Goal: Communication & Community: Ask a question

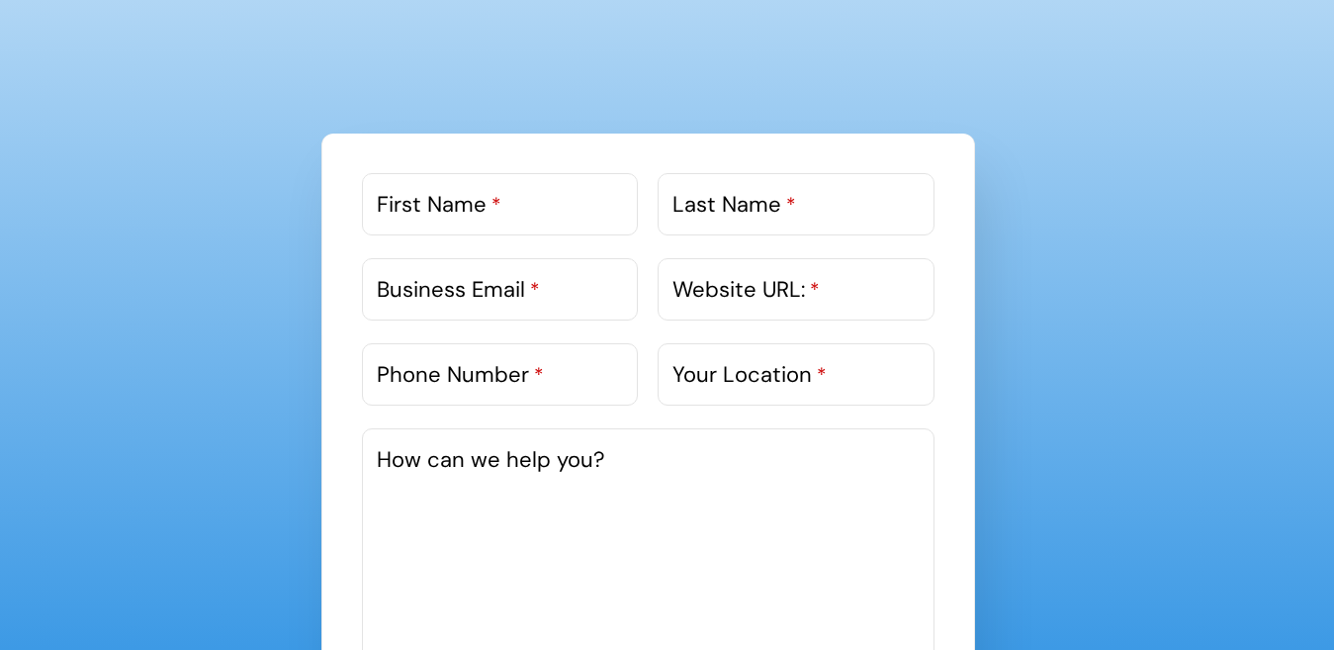
scroll to position [1088, 0]
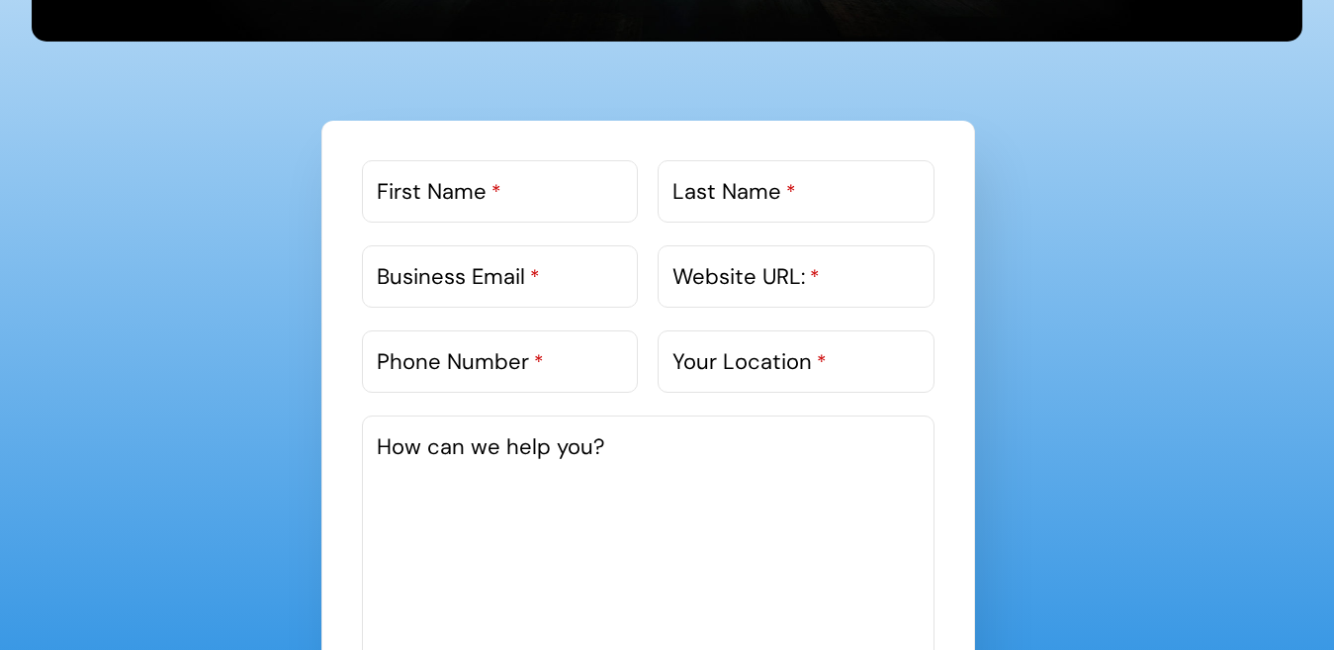
click at [491, 228] on div "First Name *" at bounding box center [500, 200] width 276 height 80
click at [458, 226] on div "First Name *" at bounding box center [500, 200] width 276 height 80
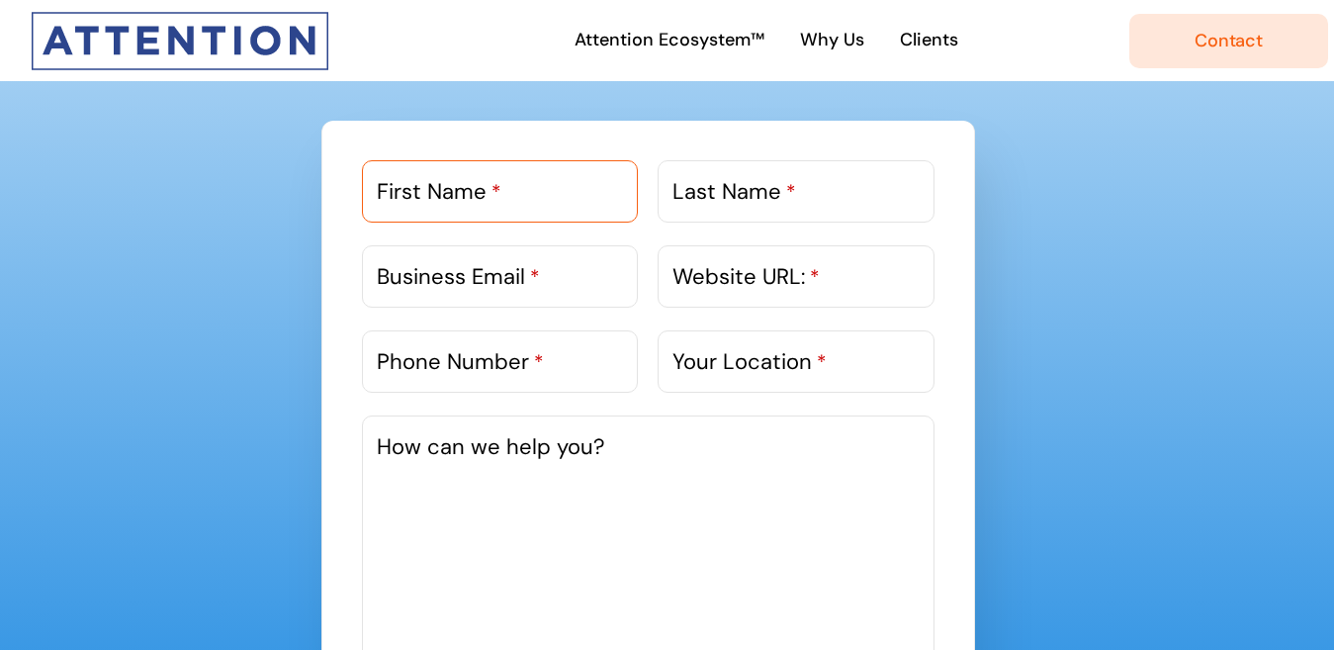
click at [468, 212] on input "First Name *" at bounding box center [500, 191] width 276 height 62
paste input "[PERSON_NAME]"
click at [728, 198] on label "Last Name *" at bounding box center [735, 191] width 124 height 33
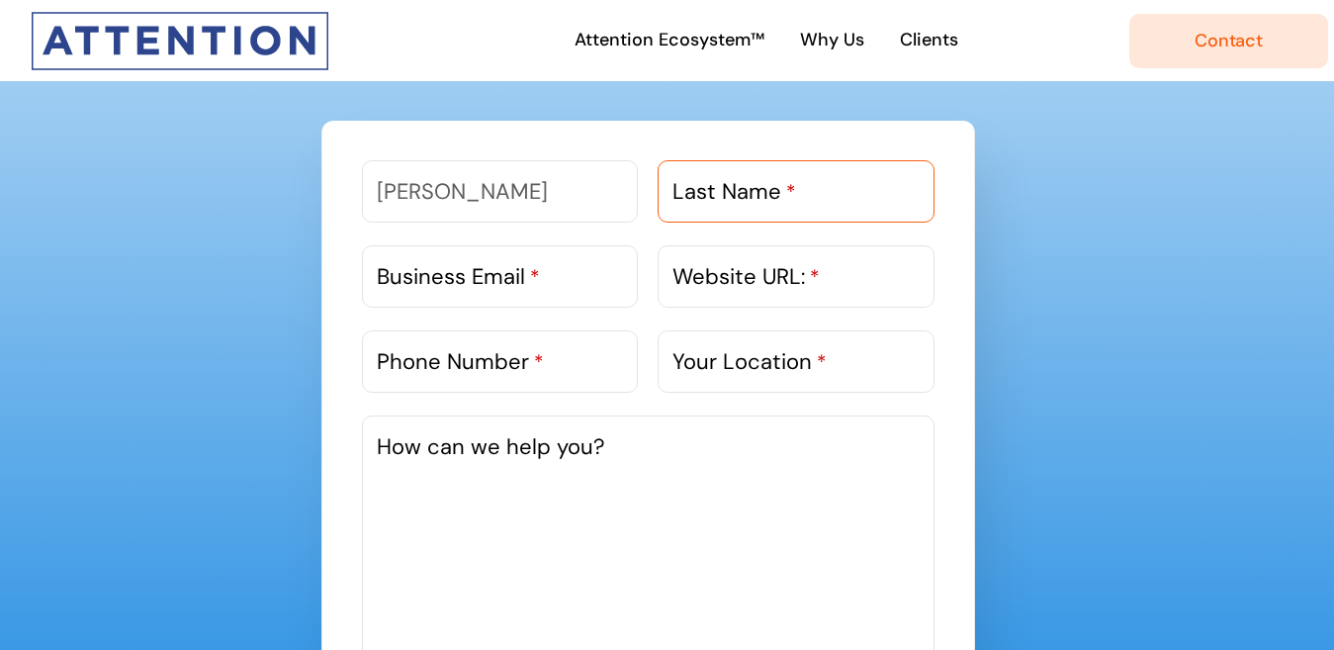
click at [728, 198] on input "Last Name *" at bounding box center [796, 191] width 276 height 62
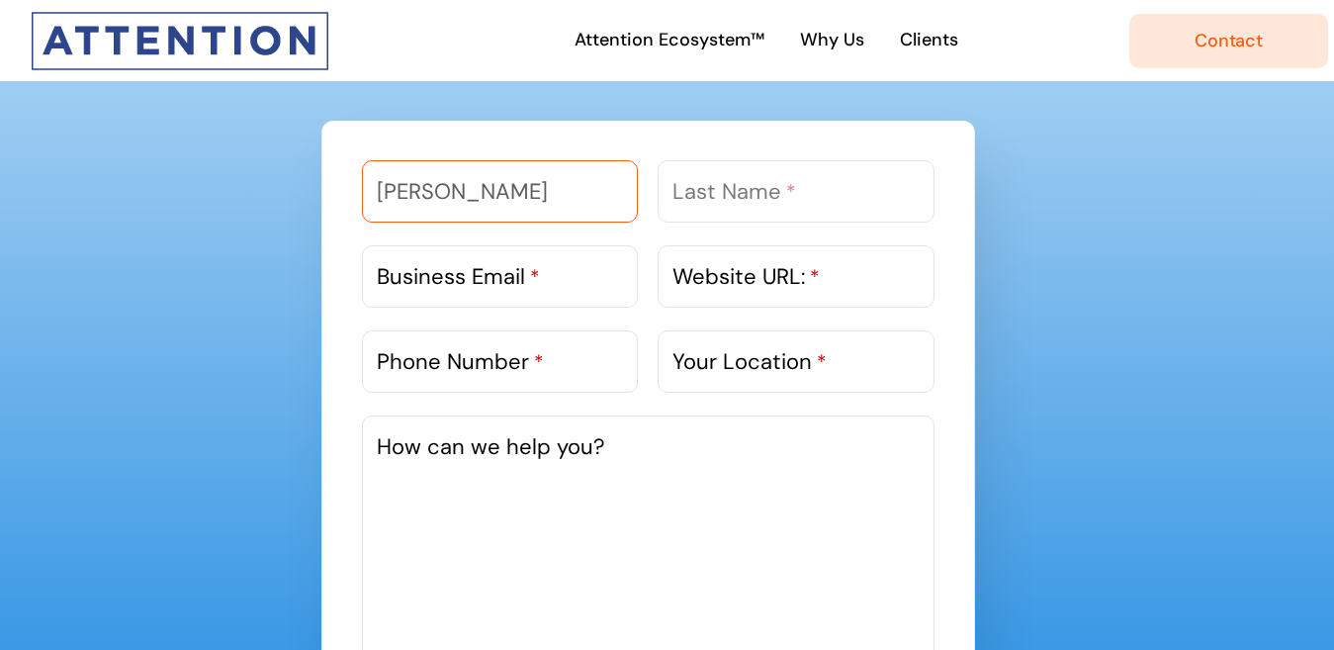
click at [485, 200] on input "[PERSON_NAME]" at bounding box center [500, 191] width 276 height 62
type input "Gautam"
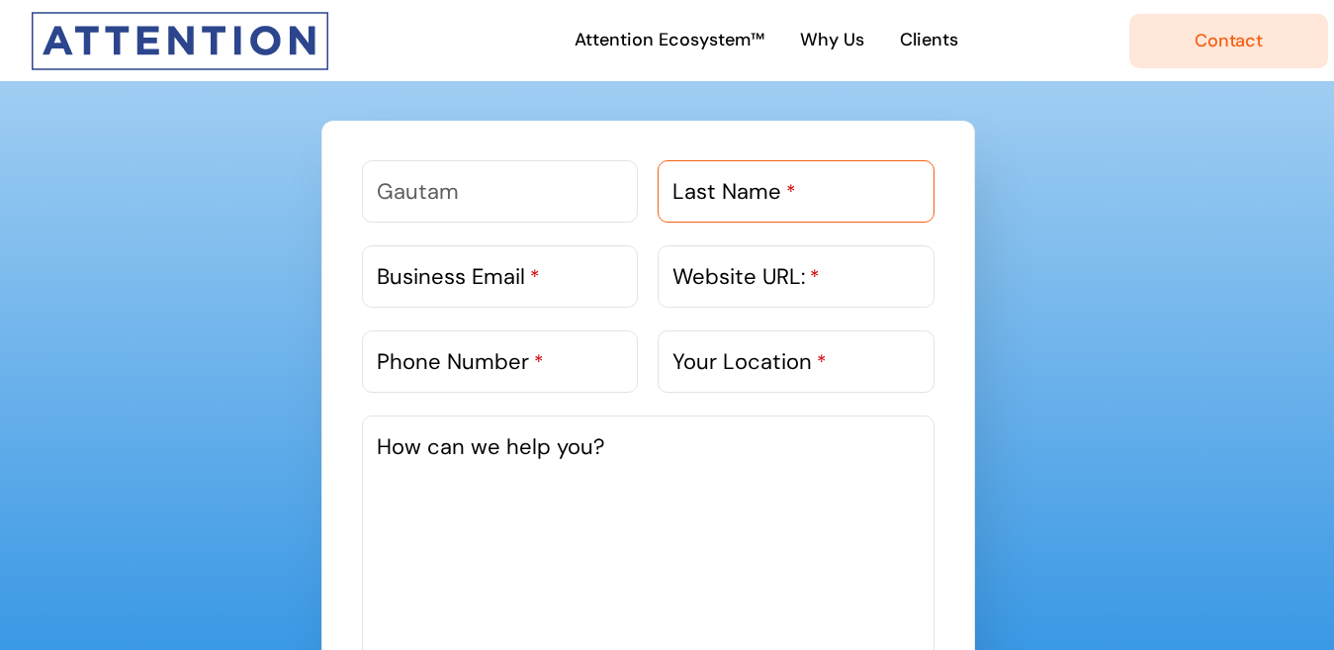
click at [686, 210] on input "Last Name *" at bounding box center [796, 191] width 276 height 62
paste input "[PERSON_NAME]"
type input "[PERSON_NAME]"
click at [430, 284] on label "Business Email *" at bounding box center [458, 276] width 163 height 33
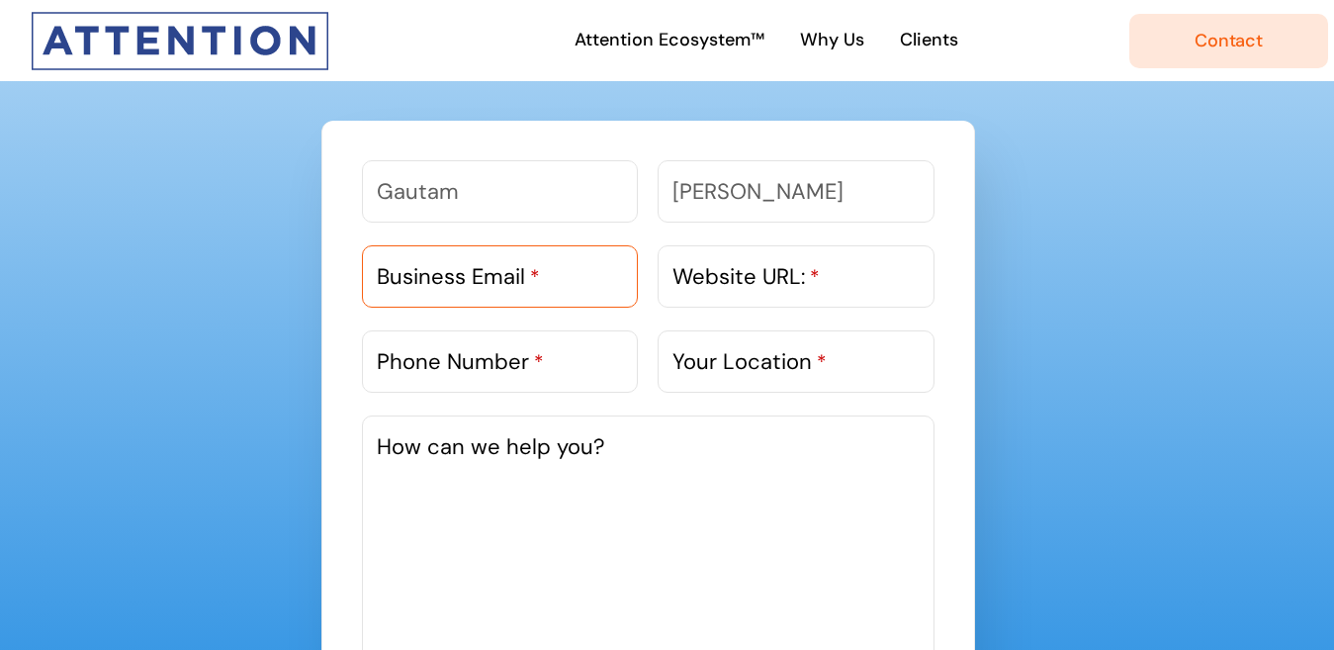
click at [430, 284] on input "Business Email *" at bounding box center [500, 276] width 276 height 62
paste input "[EMAIL_ADDRESS][DOMAIN_NAME]"
type input "[EMAIL_ADDRESS][DOMAIN_NAME]"
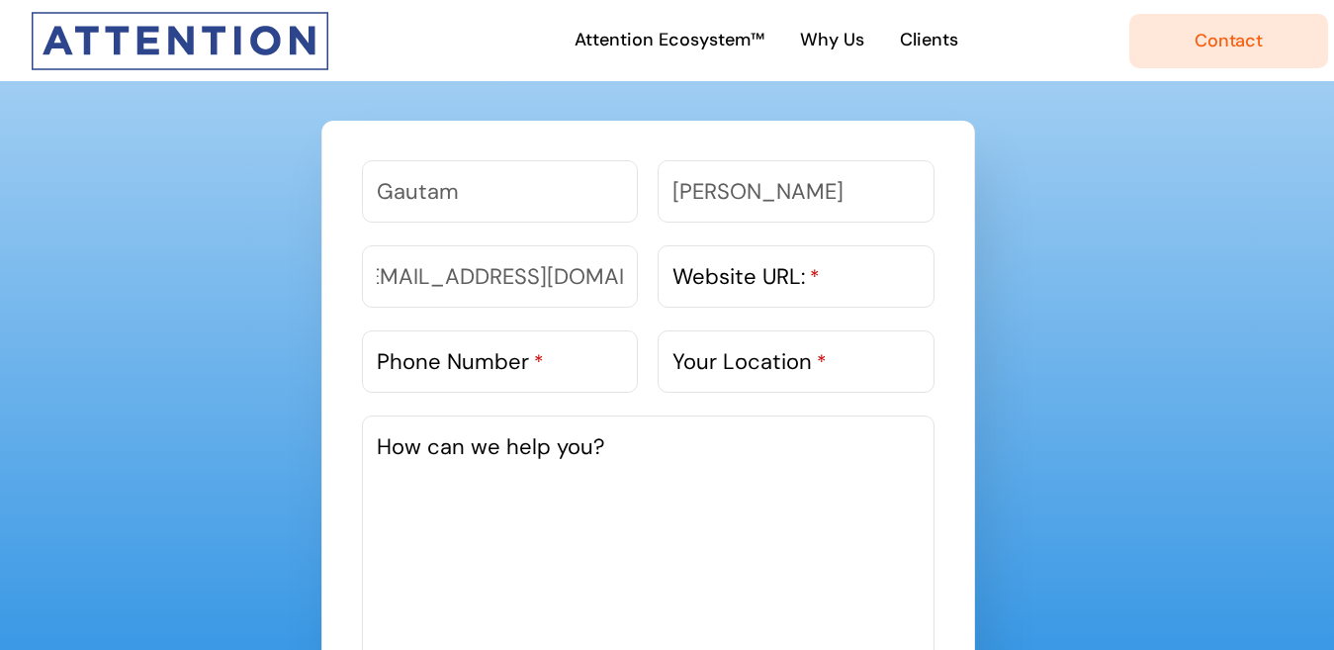
click at [752, 277] on label "Website URL: *" at bounding box center [746, 276] width 147 height 33
click at [752, 277] on input "Website URL: *" at bounding box center [796, 276] width 276 height 62
paste input "[URL][DOMAIN_NAME]"
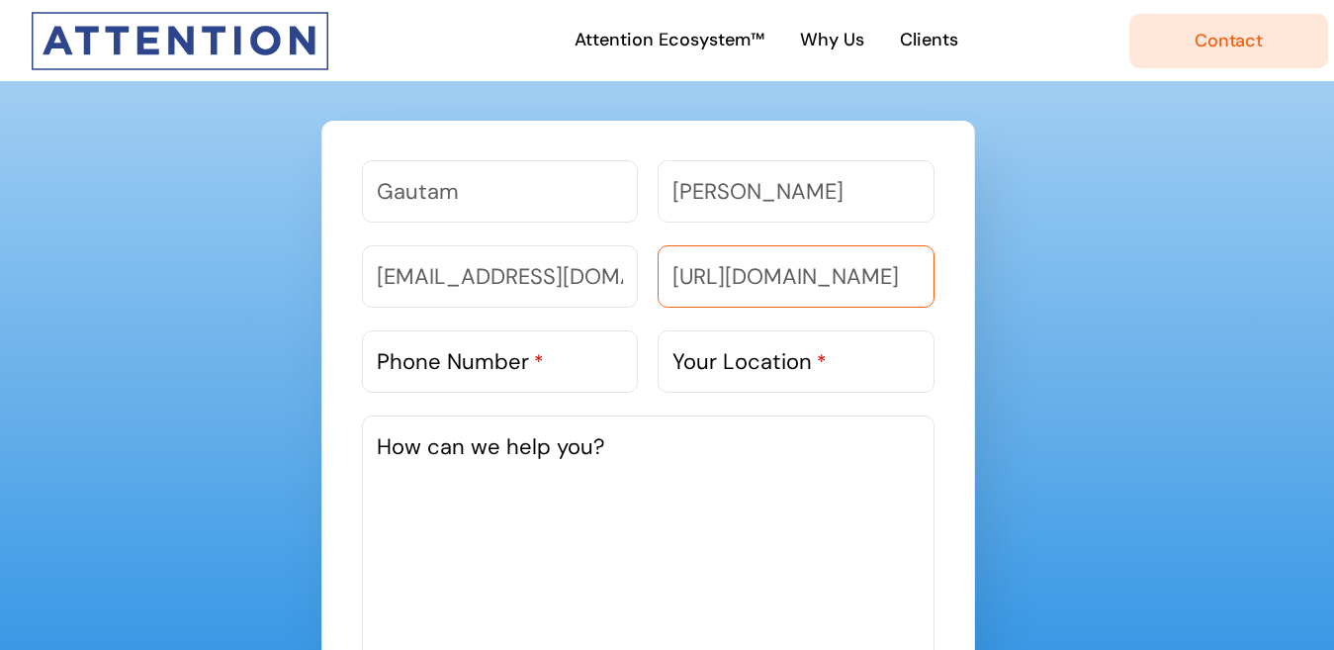
scroll to position [0, 45]
type input "[URL][DOMAIN_NAME]"
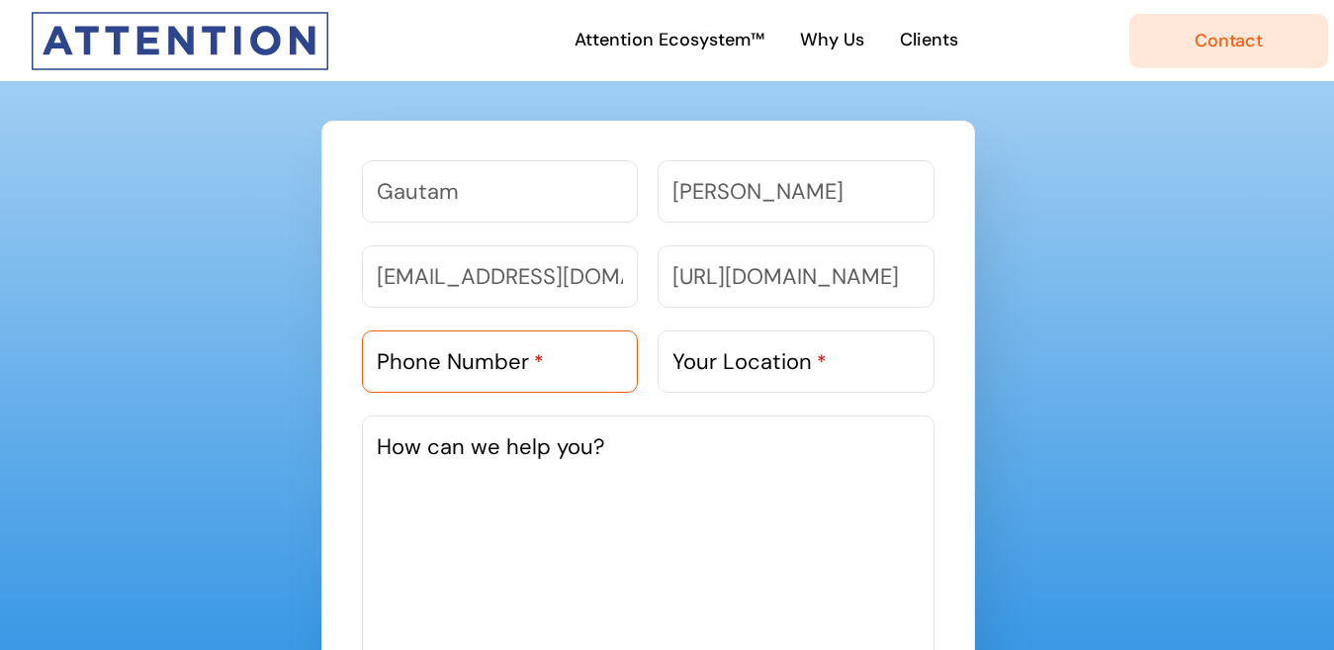
click at [489, 380] on input "Phone Number *" at bounding box center [500, 361] width 276 height 62
paste input "9818303983"
type input "9818303983"
click at [807, 394] on div "Your Location *" at bounding box center [796, 370] width 276 height 80
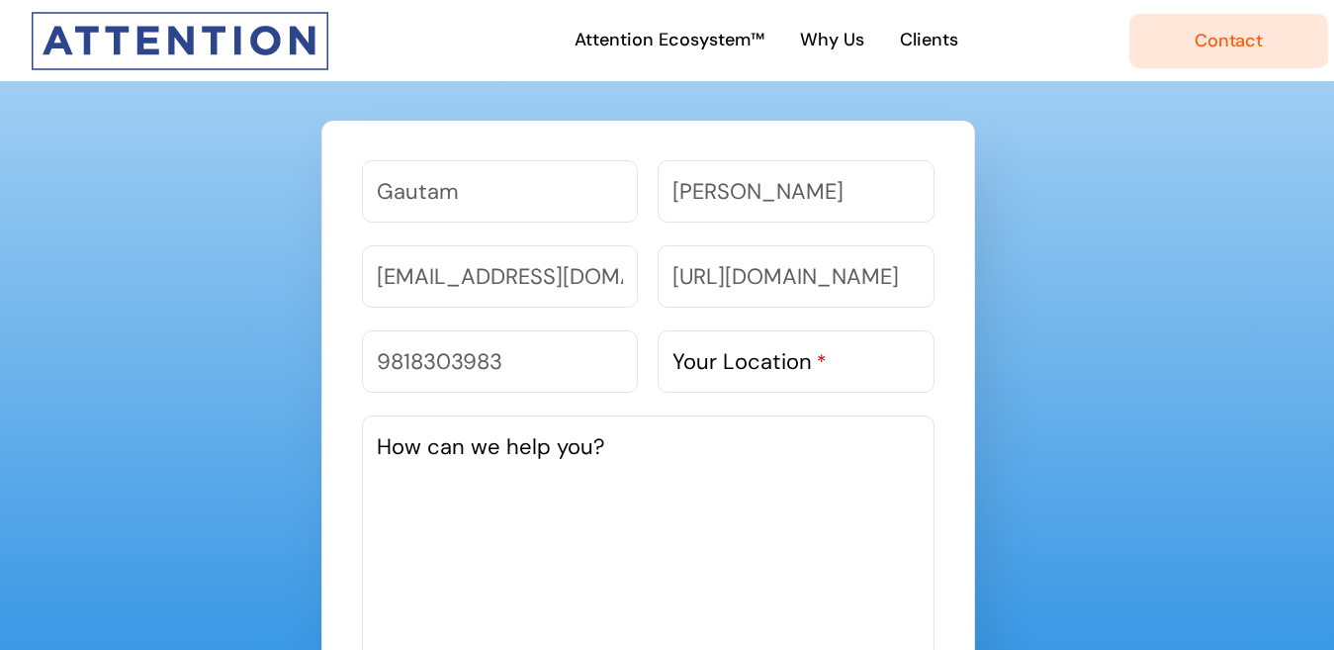
click at [812, 374] on label "Your Location *" at bounding box center [750, 361] width 154 height 33
click at [812, 374] on input "Your Location *" at bounding box center [796, 361] width 276 height 62
type input "[GEOGRAPHIC_DATA]"
click at [639, 475] on textarea "How can we help you?" at bounding box center [648, 563] width 573 height 297
paste textarea "I had a look at your Website and noticed you are in a similar space - digital m…"
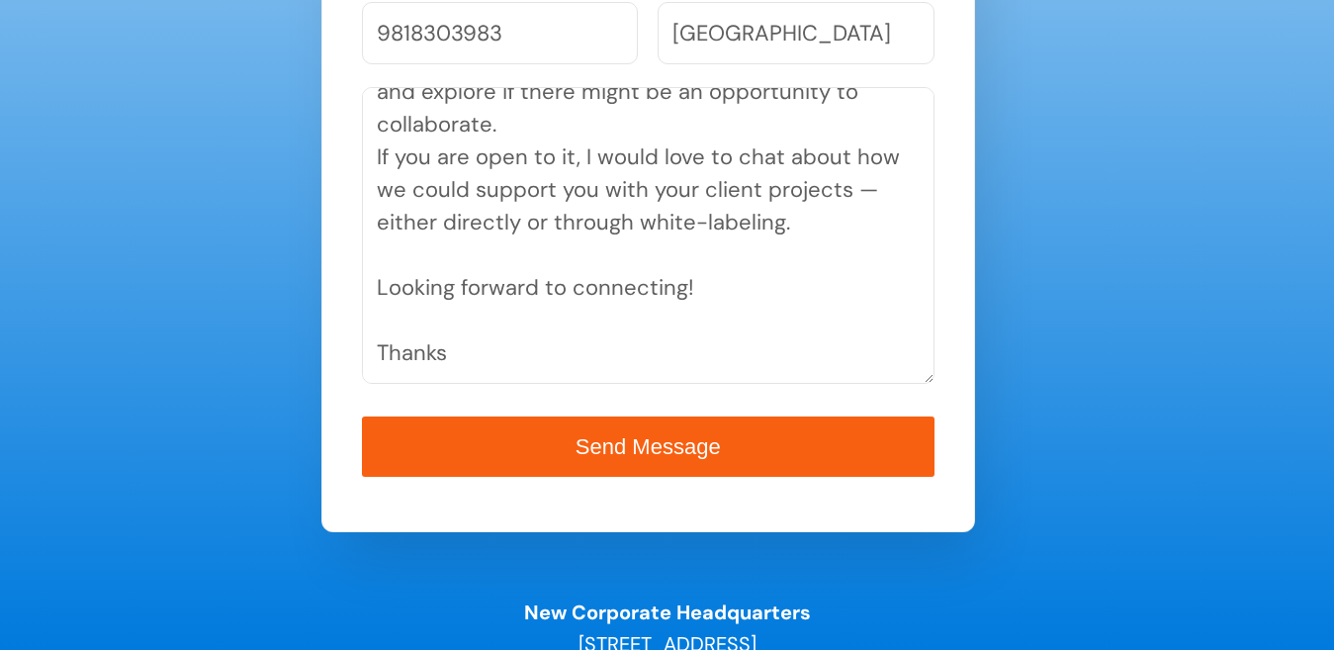
scroll to position [1445, 0]
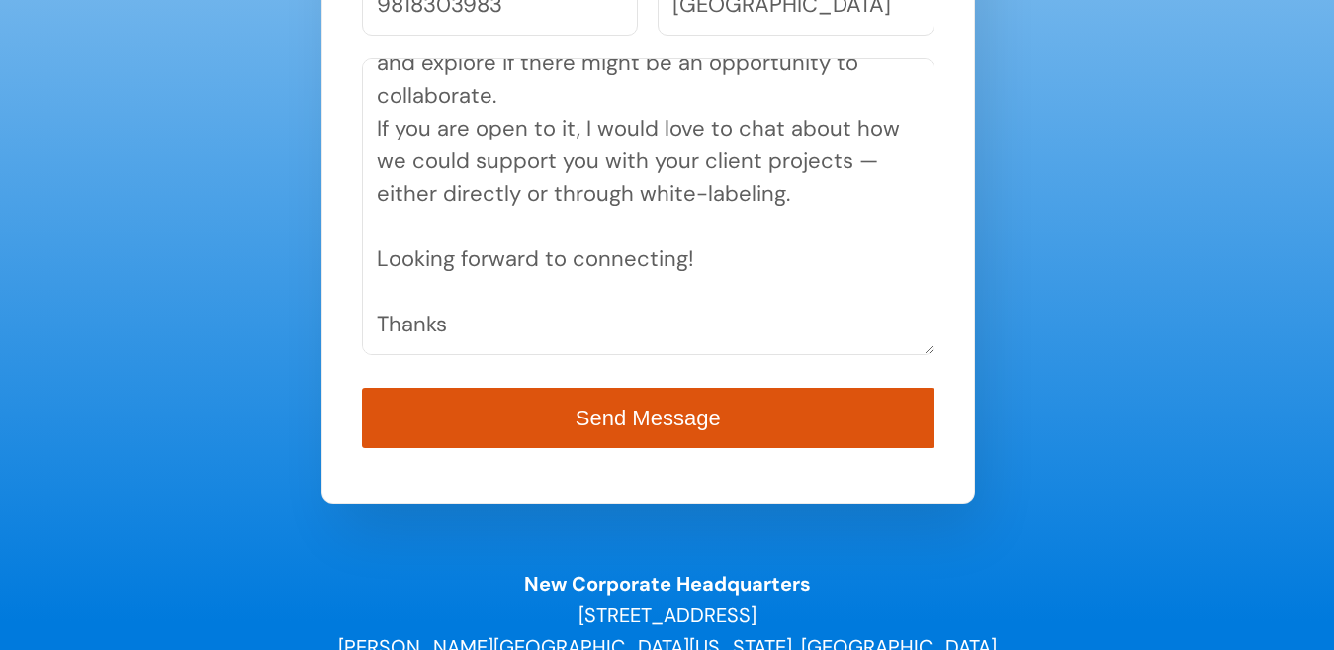
type textarea "I had a look at your Website and noticed you are in a similar space - digital m…"
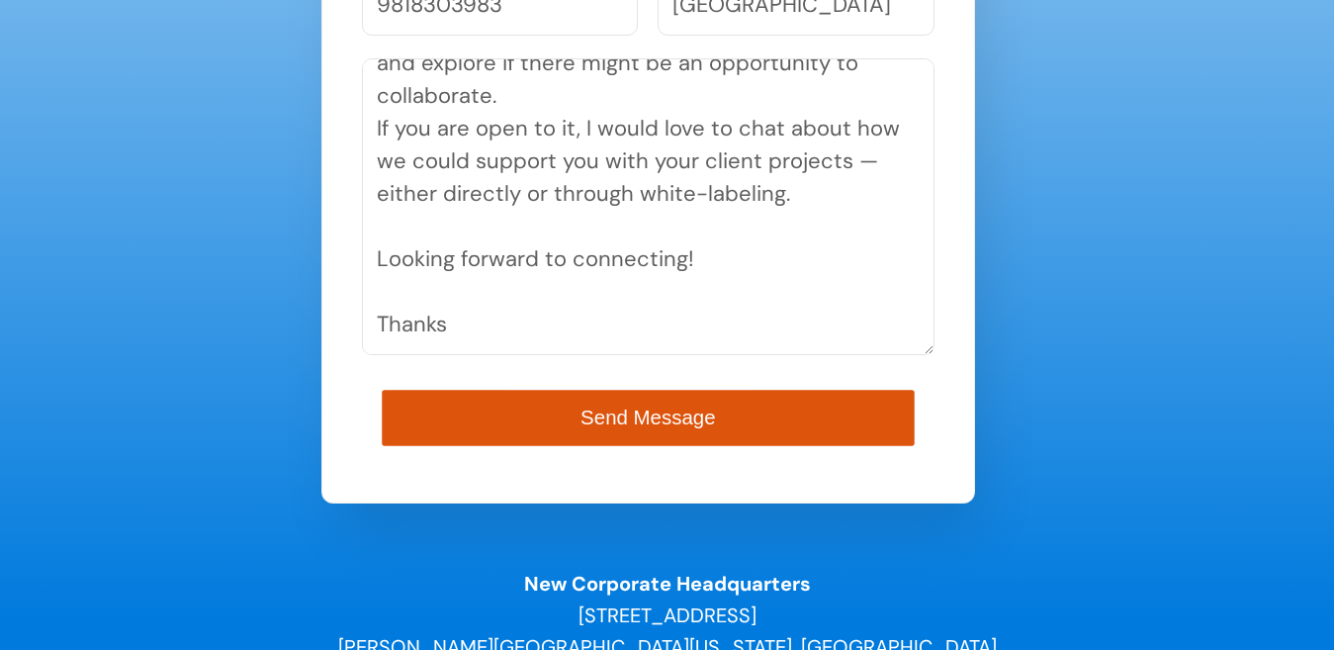
click at [619, 409] on span "Send Message" at bounding box center [648, 418] width 135 height 23
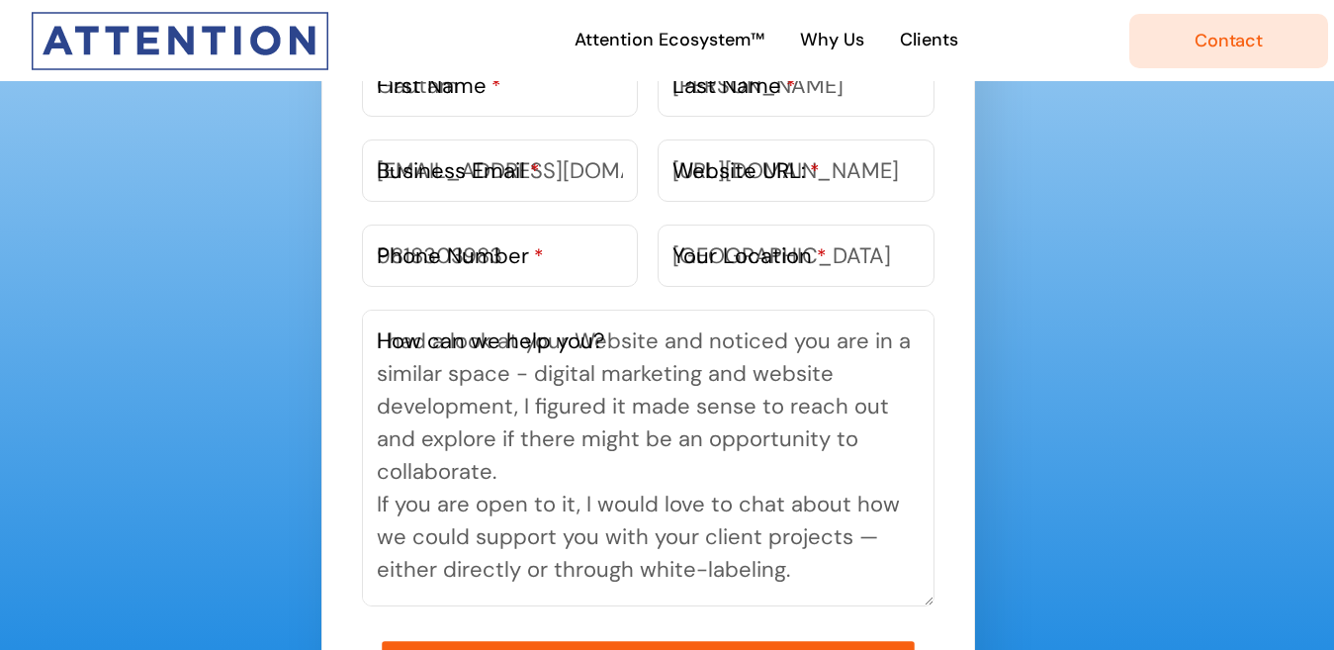
scroll to position [1218, 0]
